Goal: Task Accomplishment & Management: Use online tool/utility

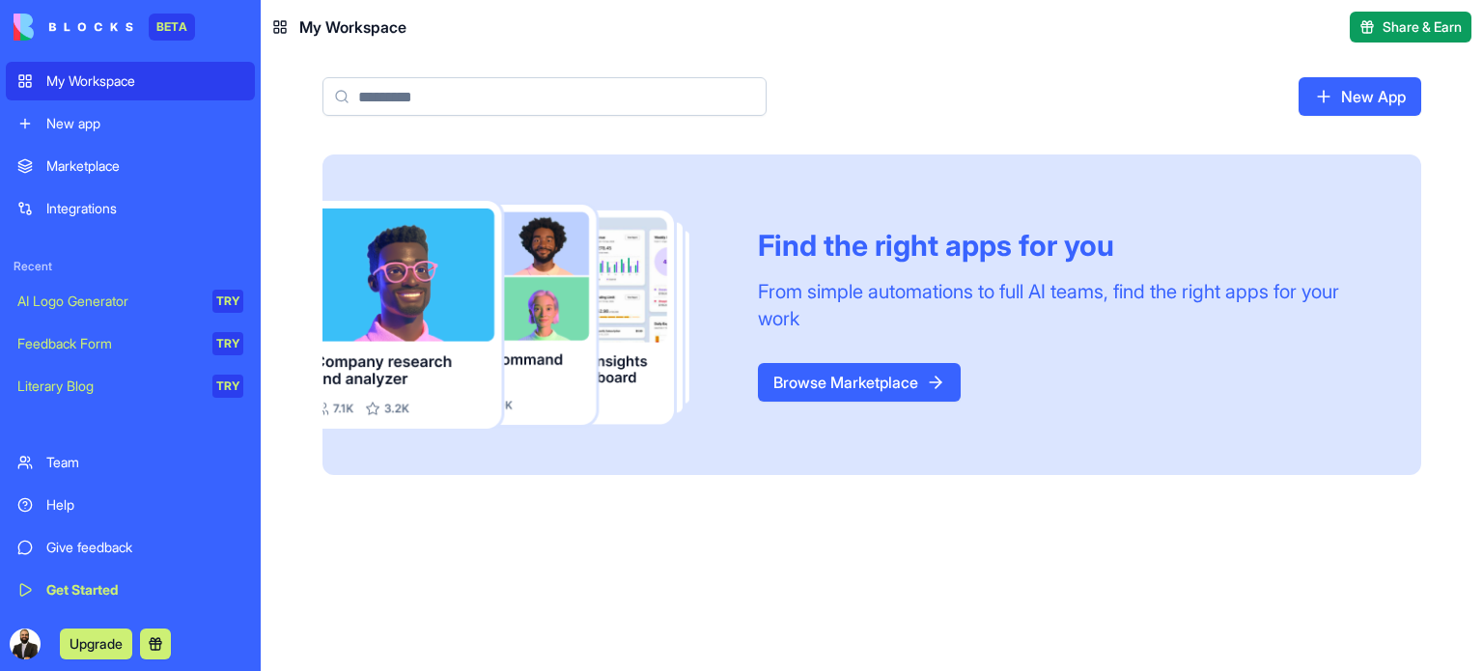
click at [158, 120] on div "New app" at bounding box center [144, 123] width 197 height 19
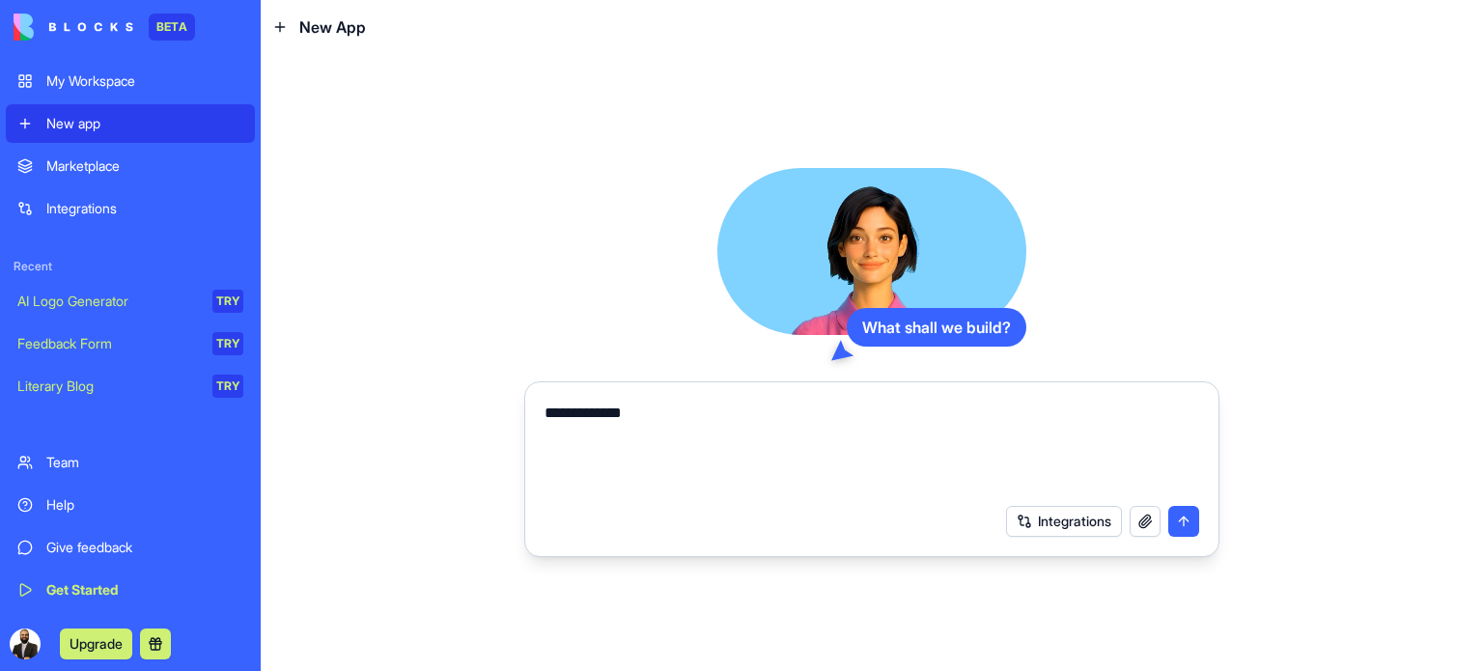
type textarea "**********"
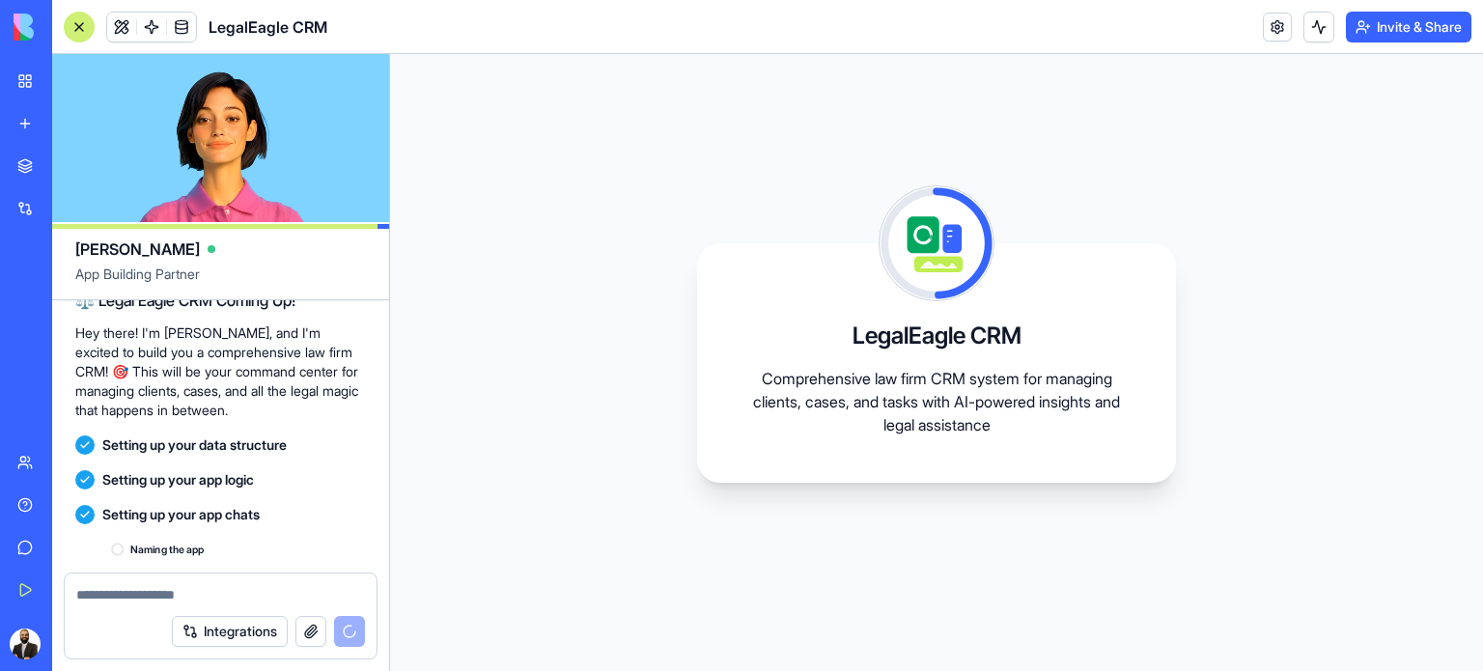
scroll to position [313, 0]
